Goal: Task Accomplishment & Management: Manage account settings

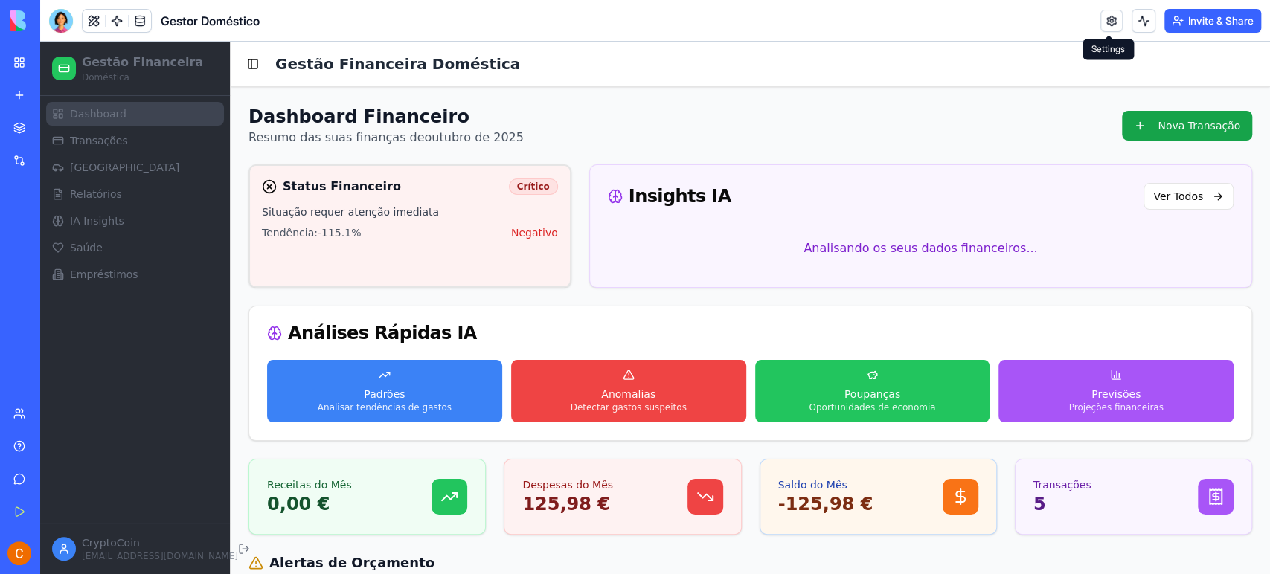
click at [1101, 21] on link at bounding box center [1111, 21] width 22 height 22
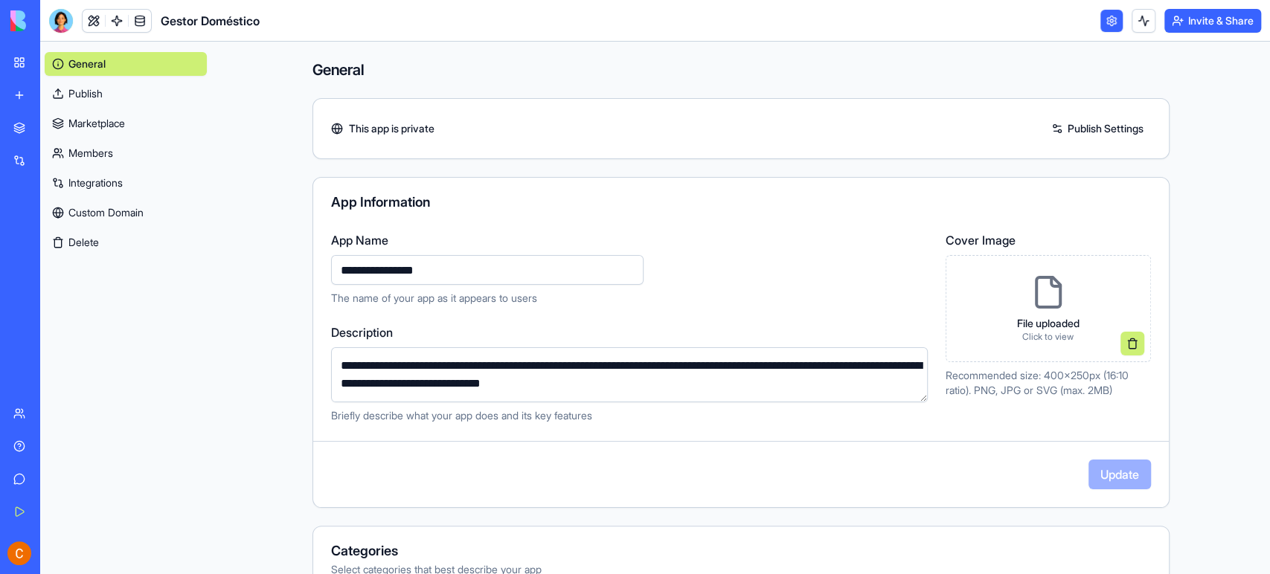
click at [1108, 20] on link at bounding box center [1111, 21] width 22 height 22
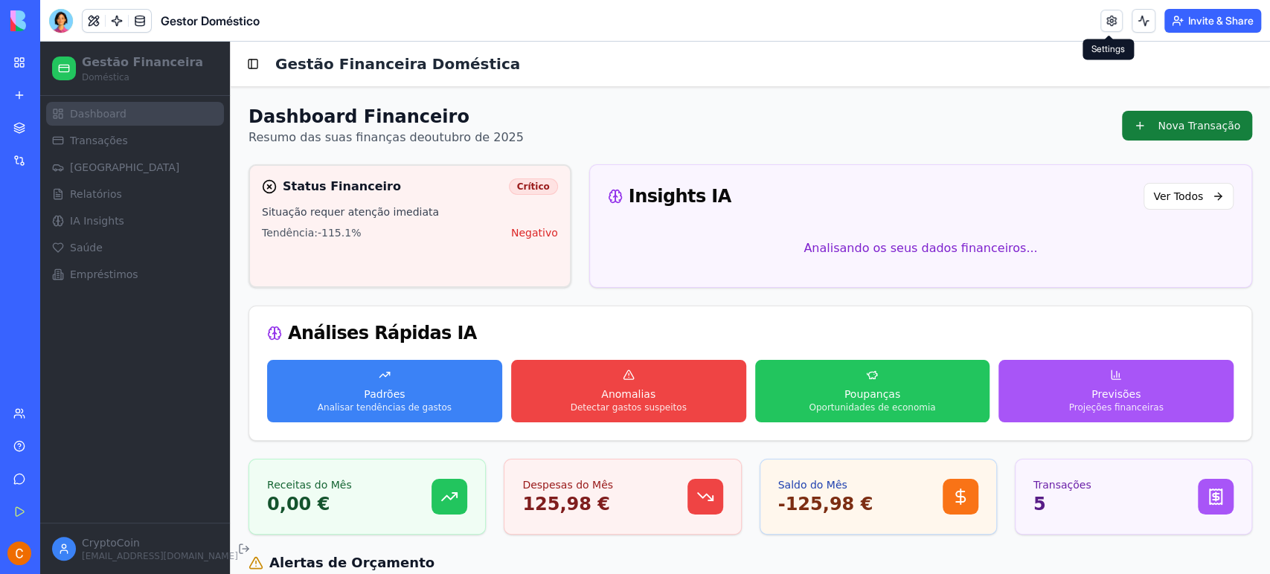
click at [1193, 127] on button "Nova Transação" at bounding box center [1187, 126] width 130 height 30
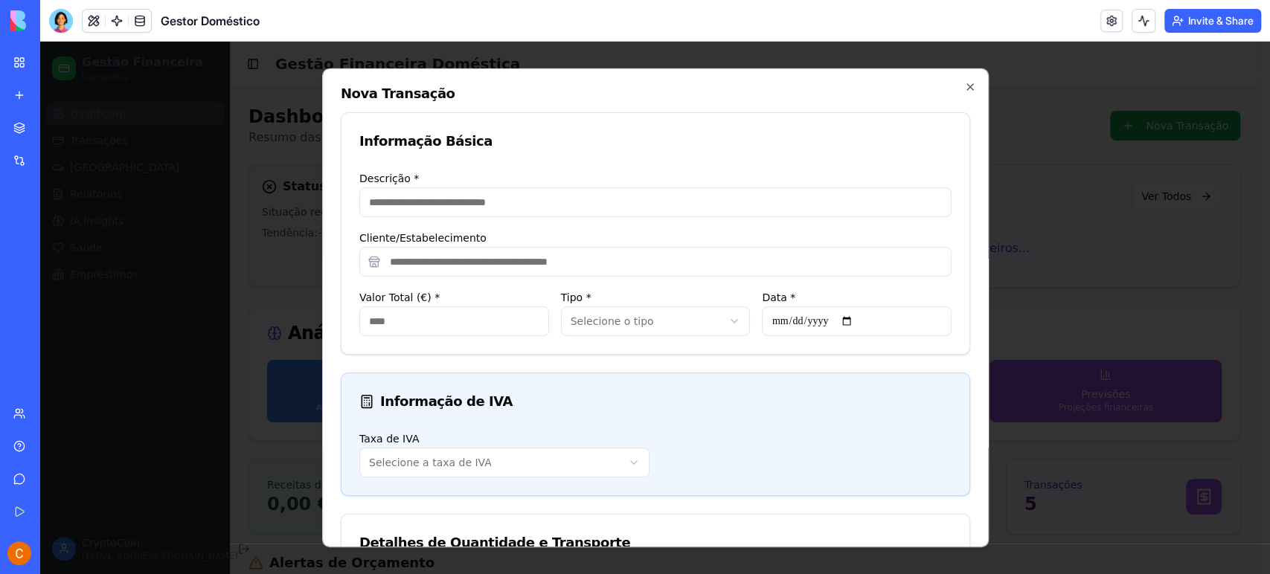
click at [964, 88] on icon "button" at bounding box center [970, 87] width 12 height 12
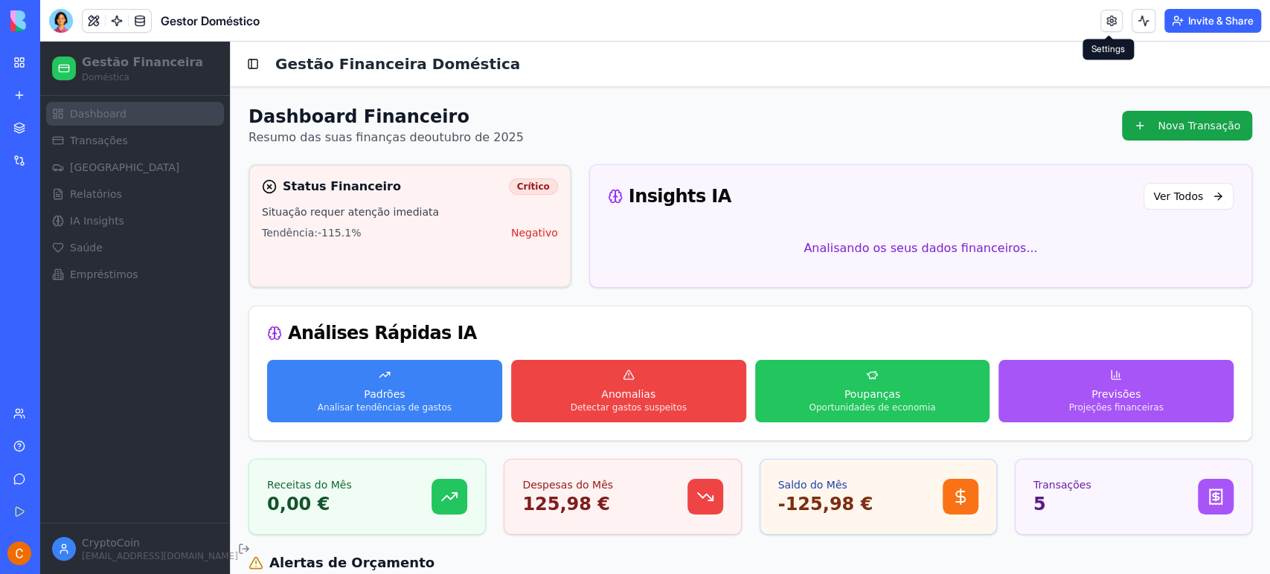
click at [1110, 22] on link at bounding box center [1111, 21] width 22 height 22
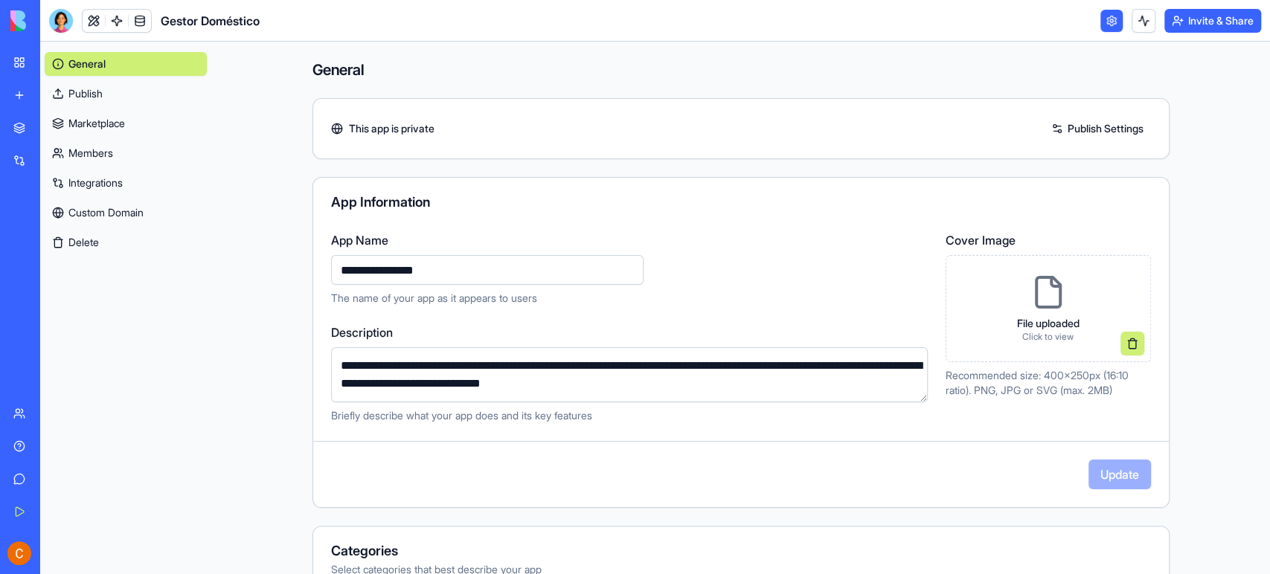
click at [1032, 302] on icon at bounding box center [1048, 293] width 36 height 36
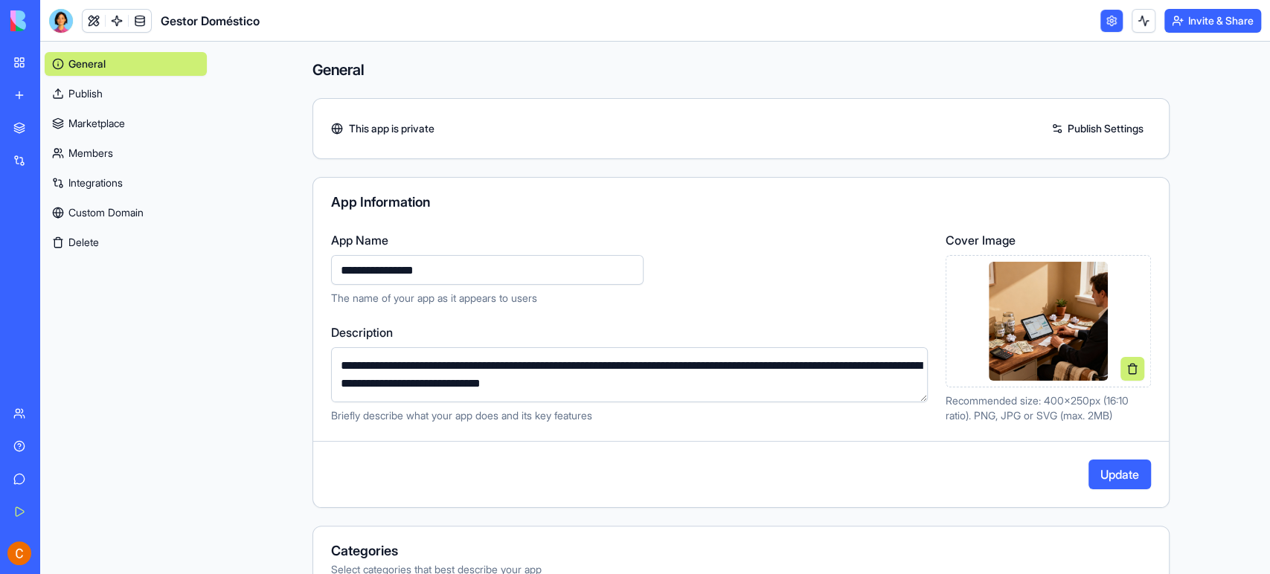
click at [1107, 476] on button "Update" at bounding box center [1119, 475] width 62 height 30
click at [1111, 26] on link at bounding box center [1111, 21] width 22 height 22
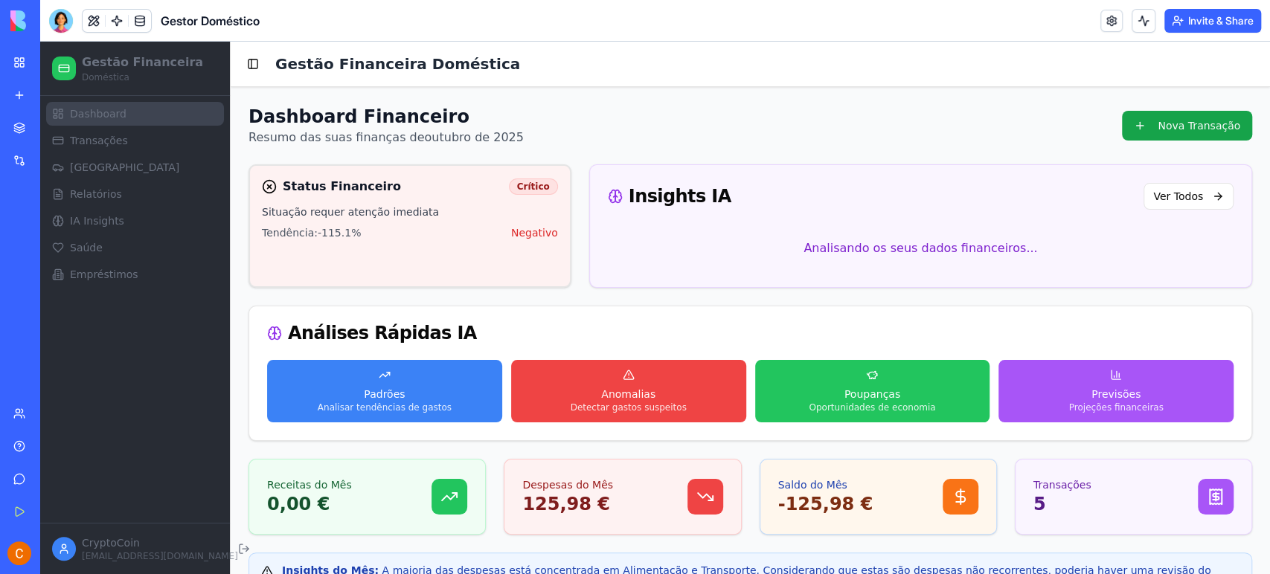
click at [16, 60] on link "My Workspace" at bounding box center [34, 63] width 60 height 30
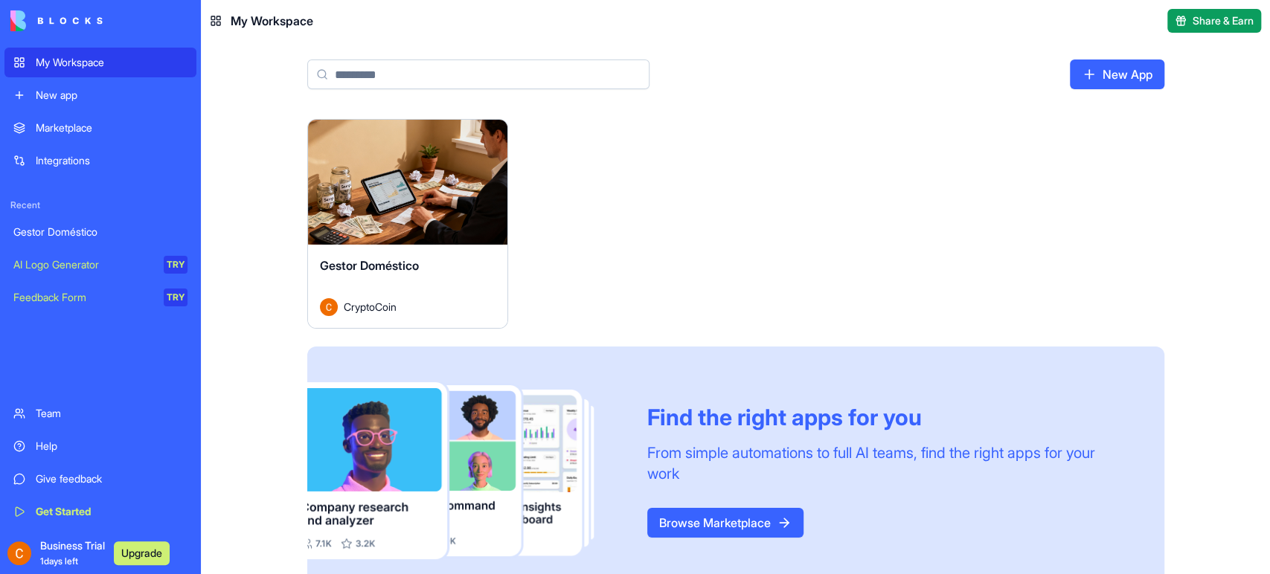
click at [429, 183] on button "Launch" at bounding box center [408, 182] width 112 height 30
